Goal: Information Seeking & Learning: Learn about a topic

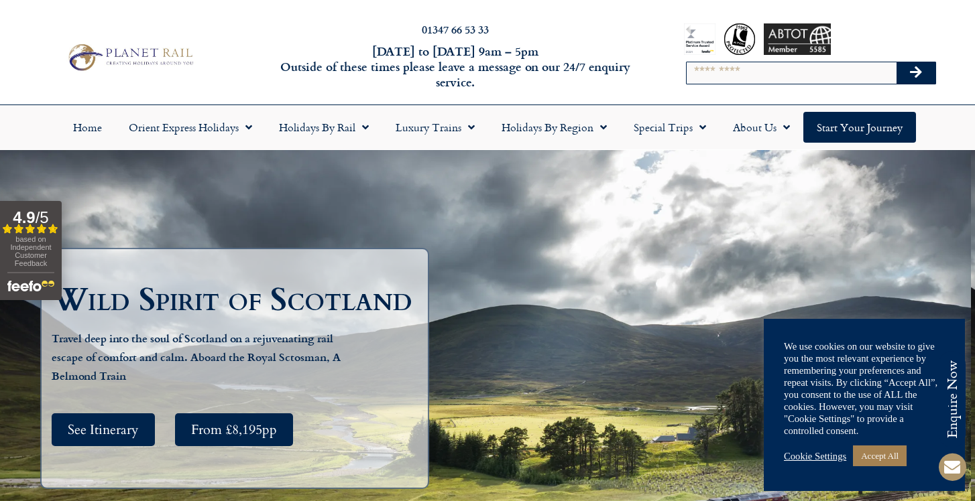
click at [703, 73] on input "Search" at bounding box center [791, 72] width 210 height 21
type input "********"
click at [896, 62] on button "Search" at bounding box center [915, 72] width 39 height 21
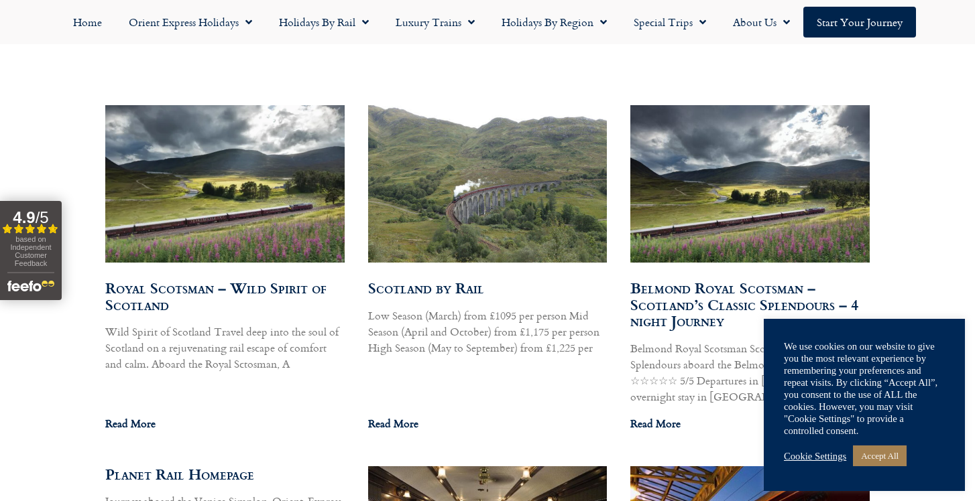
scroll to position [759, 0]
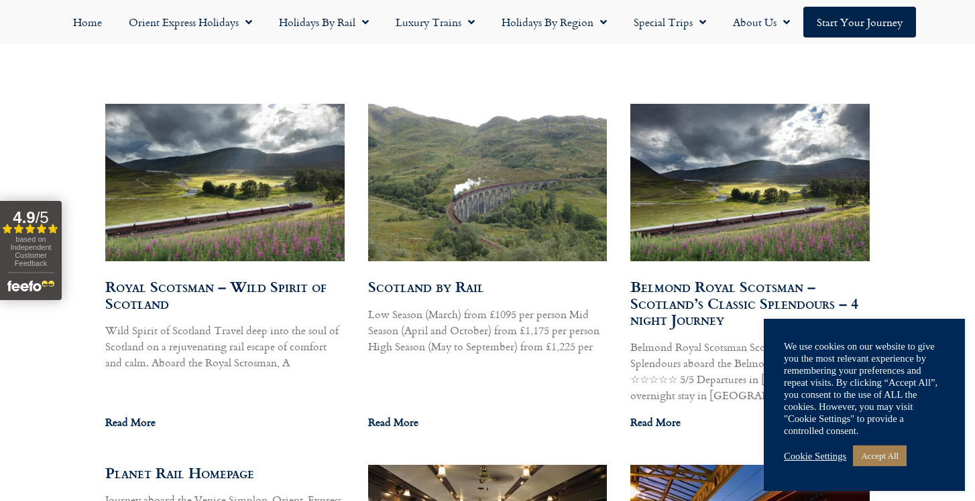
click at [233, 200] on img at bounding box center [223, 183] width 283 height 160
click at [501, 194] on img at bounding box center [486, 182] width 241 height 181
